Goal: Navigation & Orientation: Find specific page/section

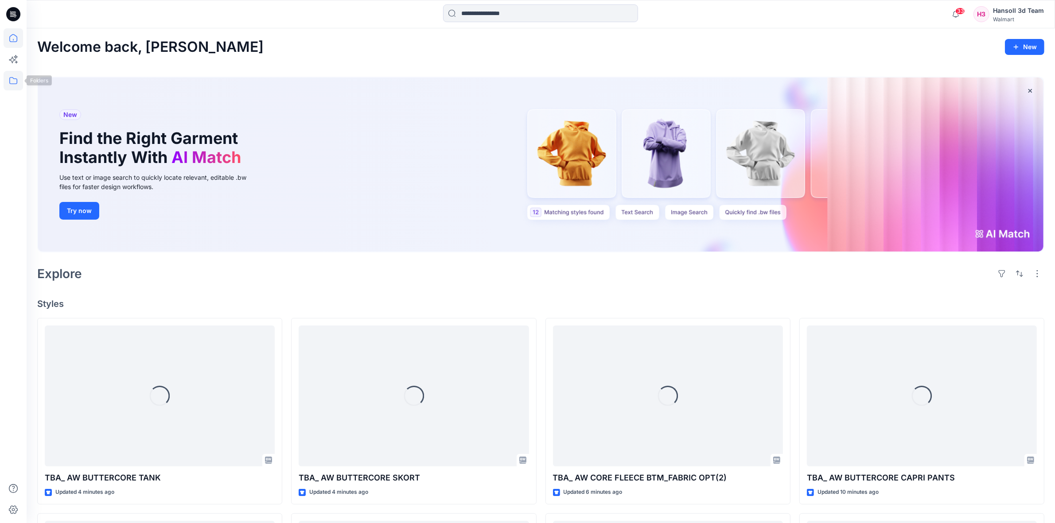
click at [14, 81] on icon at bounding box center [14, 81] width 20 height 20
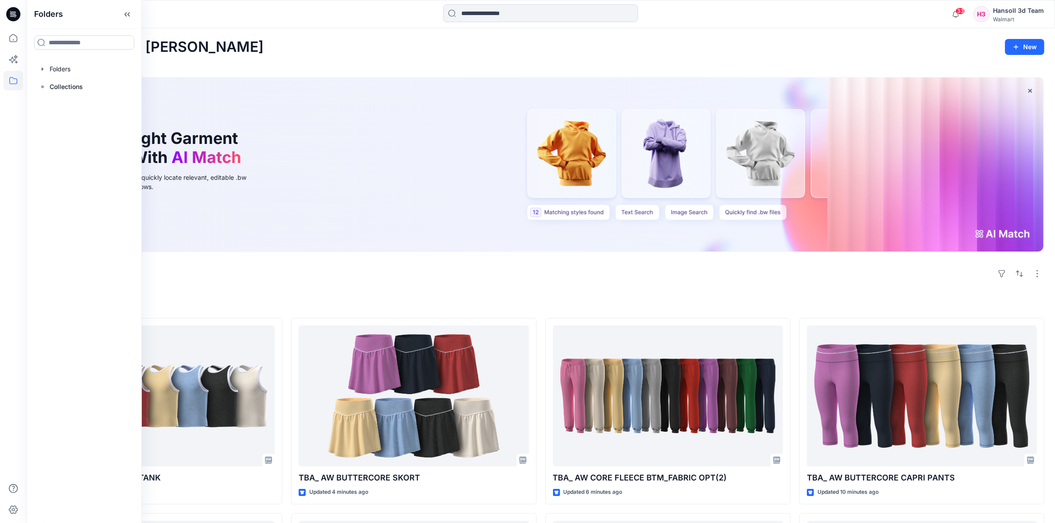
drag, startPoint x: 73, startPoint y: 70, endPoint x: 125, endPoint y: 99, distance: 59.2
click at [73, 70] on div at bounding box center [84, 69] width 101 height 18
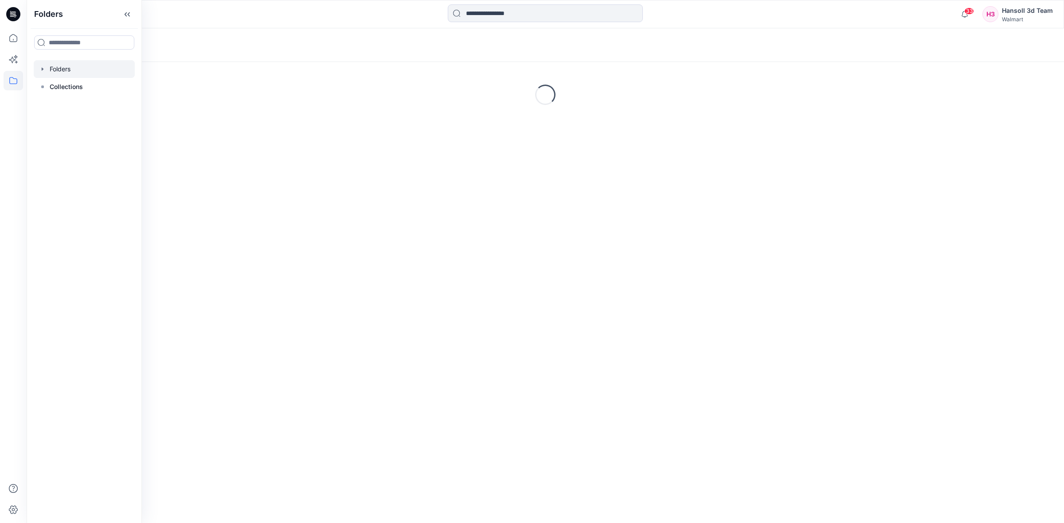
drag, startPoint x: 100, startPoint y: 285, endPoint x: 86, endPoint y: 324, distance: 40.9
click at [100, 286] on div "Folders Folders Collections" at bounding box center [84, 261] width 115 height 523
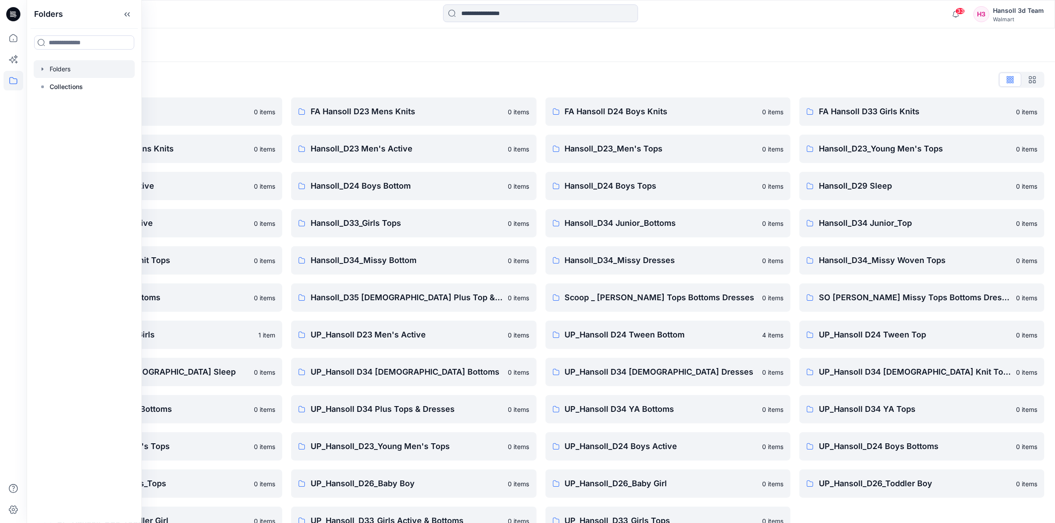
click at [320, 63] on div "Folders List EcoShot Hansoll 0 items FA Hansoll D34 Womens Knits 0 items Hansol…" at bounding box center [541, 304] width 1029 height 484
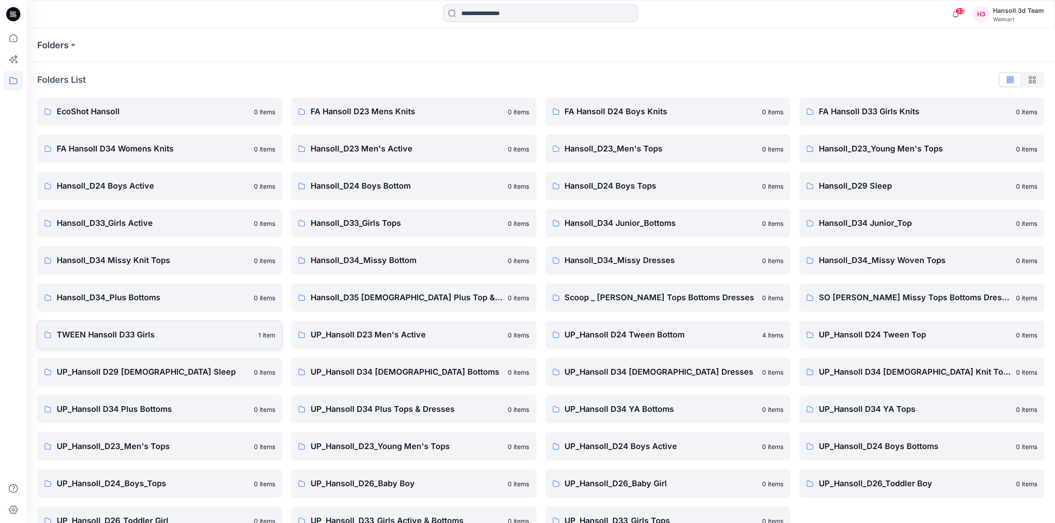
click at [150, 333] on p "TWEEN Hansoll D33 Girls" at bounding box center [155, 335] width 196 height 12
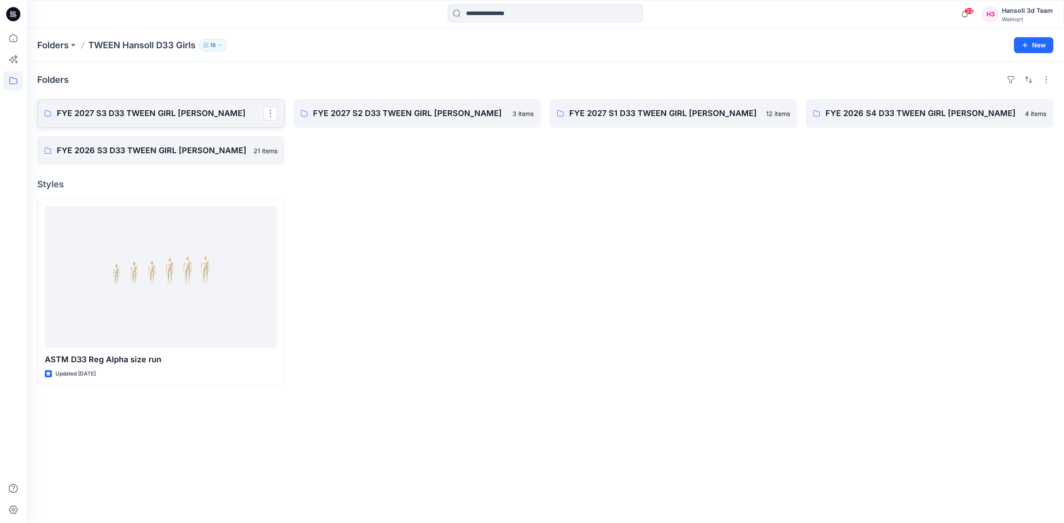
click at [199, 118] on p "FYE 2027 S3 D33 TWEEN GIRL [PERSON_NAME]" at bounding box center [160, 113] width 207 height 12
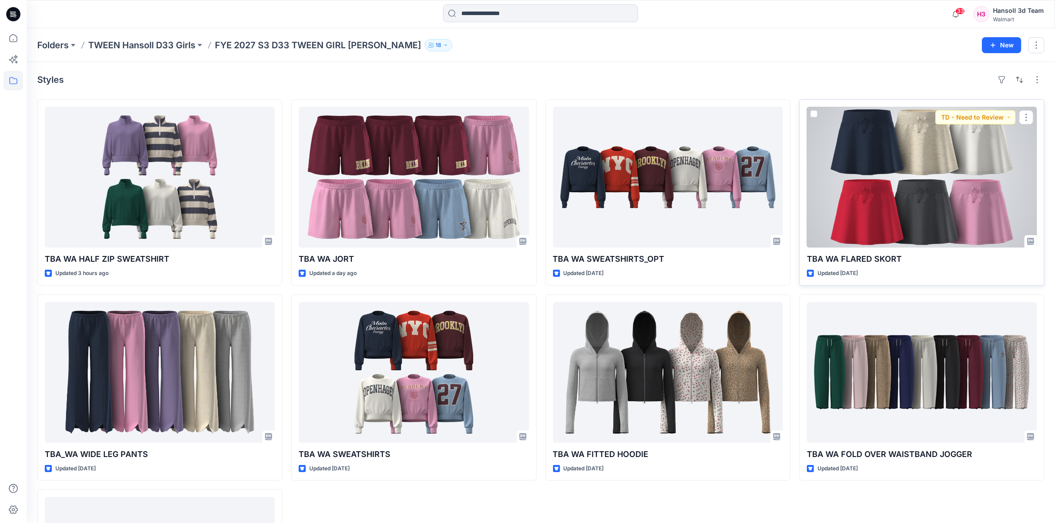
click at [898, 222] on div at bounding box center [922, 177] width 230 height 141
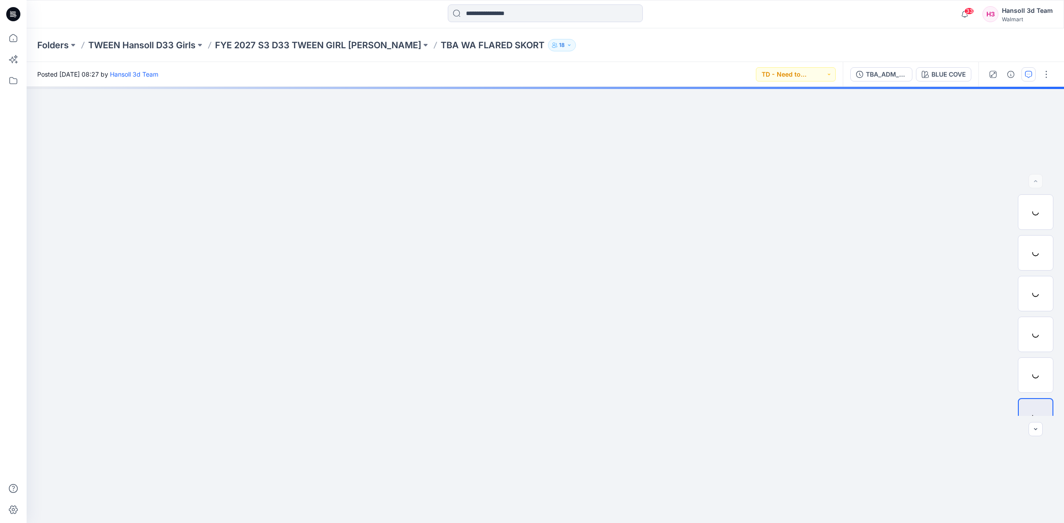
click at [1031, 74] on icon "button" at bounding box center [1028, 74] width 7 height 7
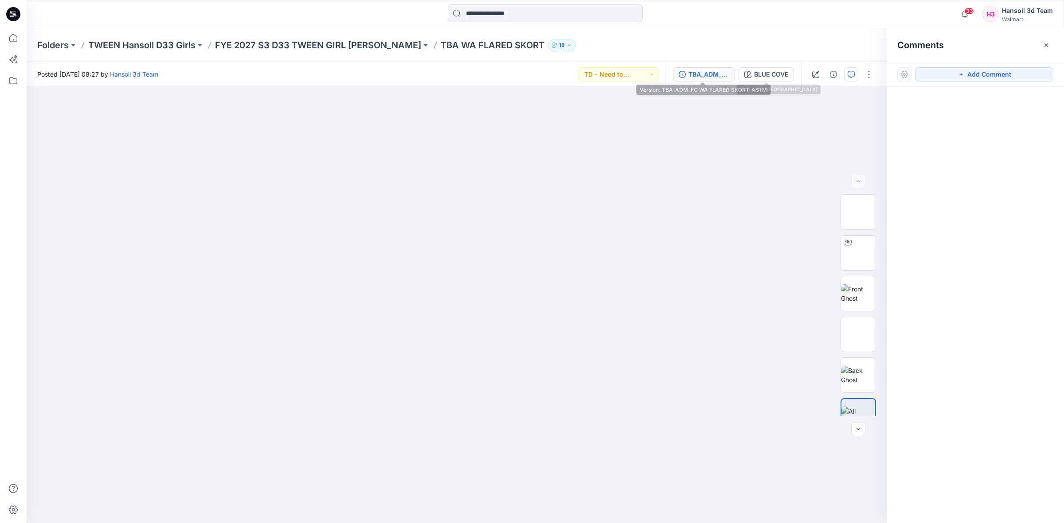
click at [726, 74] on div "TBA_ADM_FC WA FLARED SKORT_ASTM" at bounding box center [708, 75] width 41 height 10
